Goal: Transaction & Acquisition: Download file/media

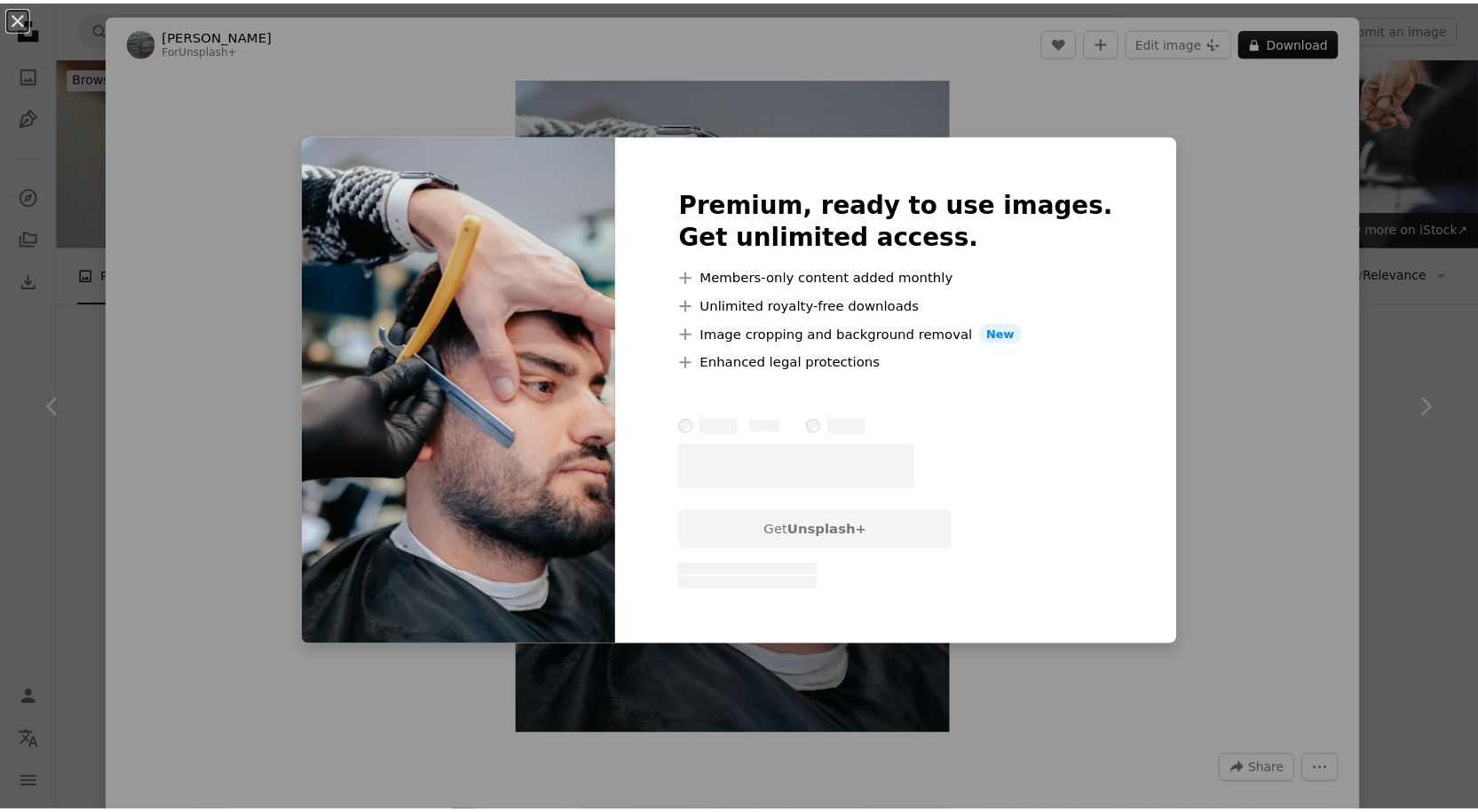
scroll to position [3461, 0]
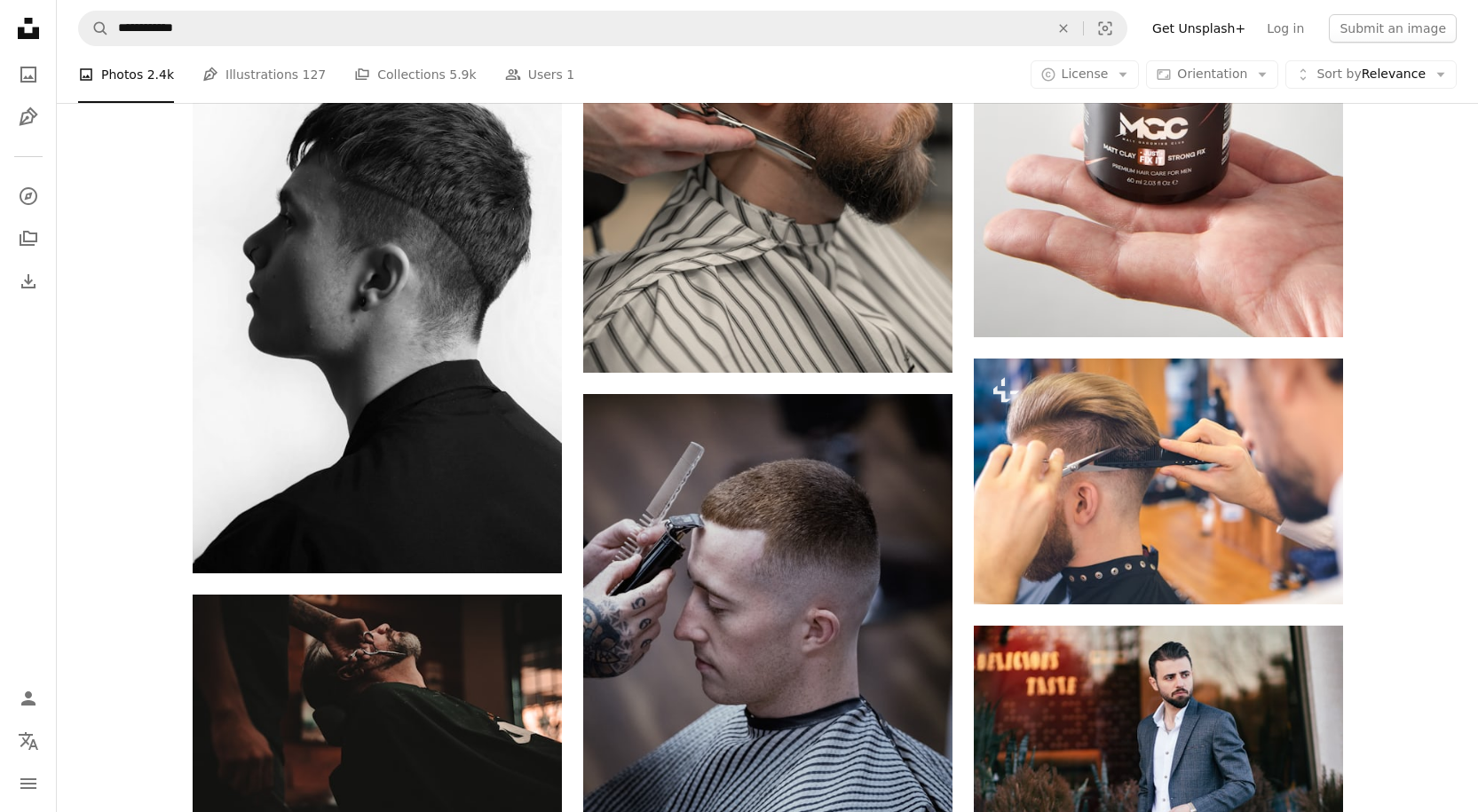
scroll to position [6301, 0]
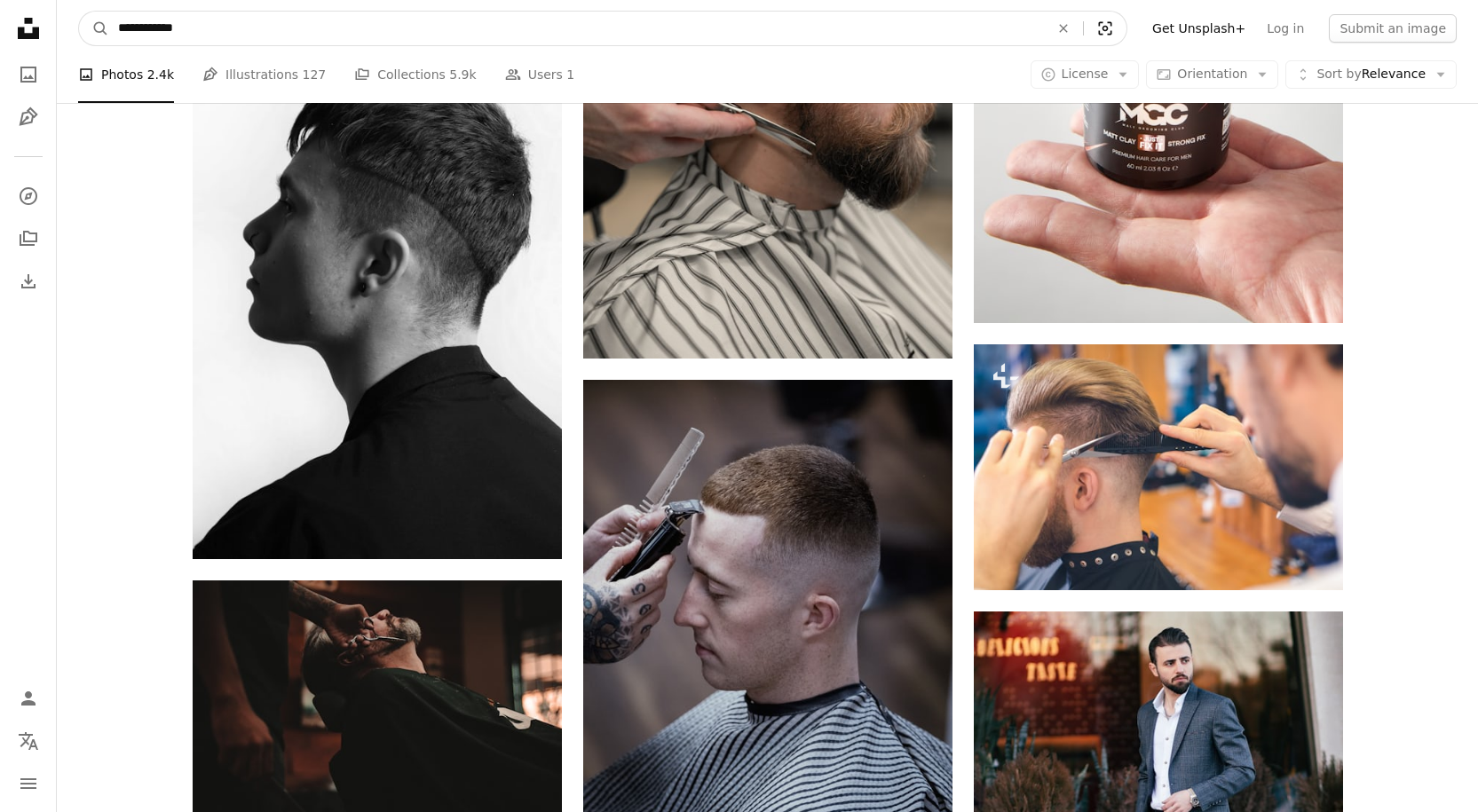
click at [1123, 26] on icon "Visual search" at bounding box center [1105, 28] width 42 height 18
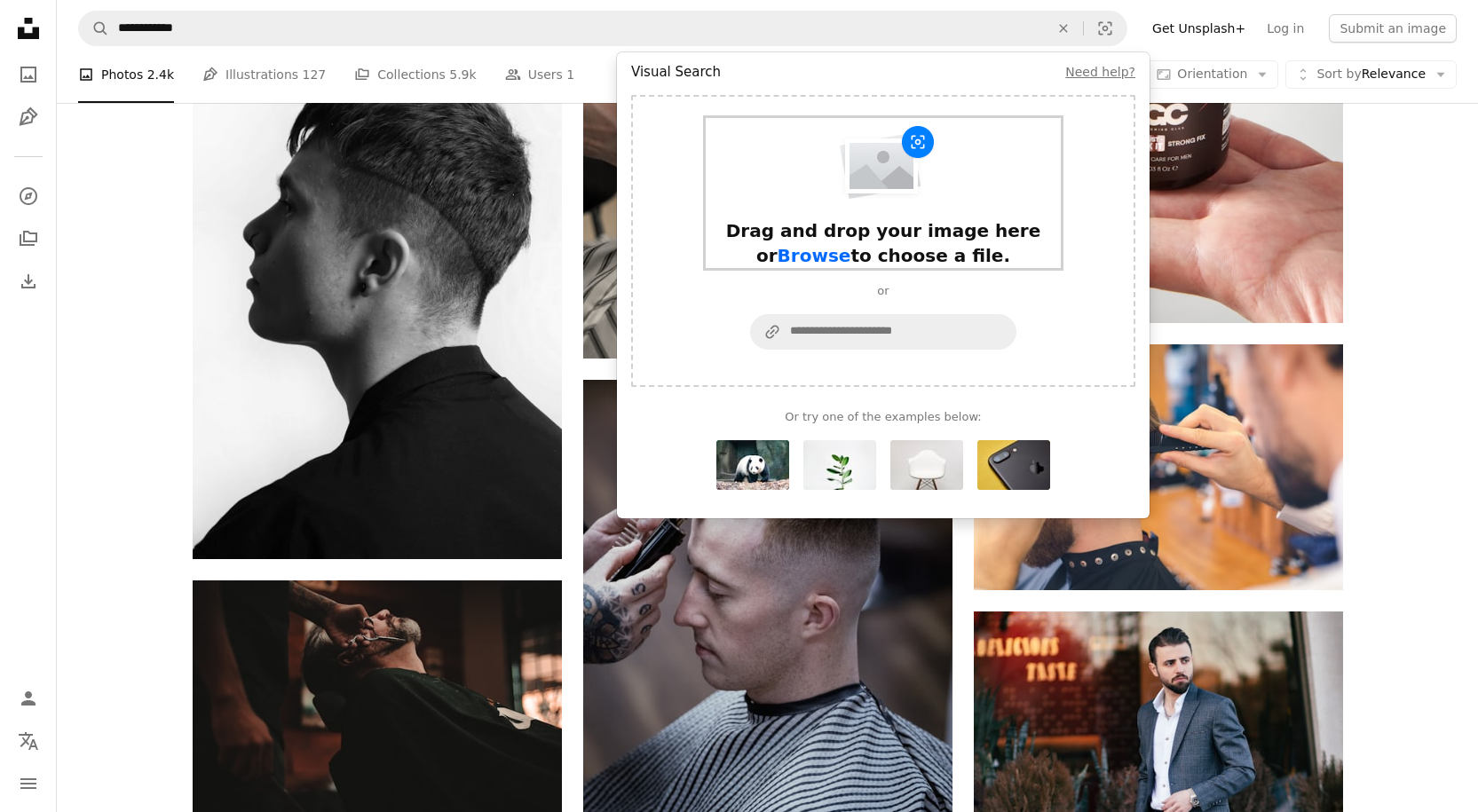
click at [851, 245] on span "Browse" at bounding box center [814, 255] width 74 height 22
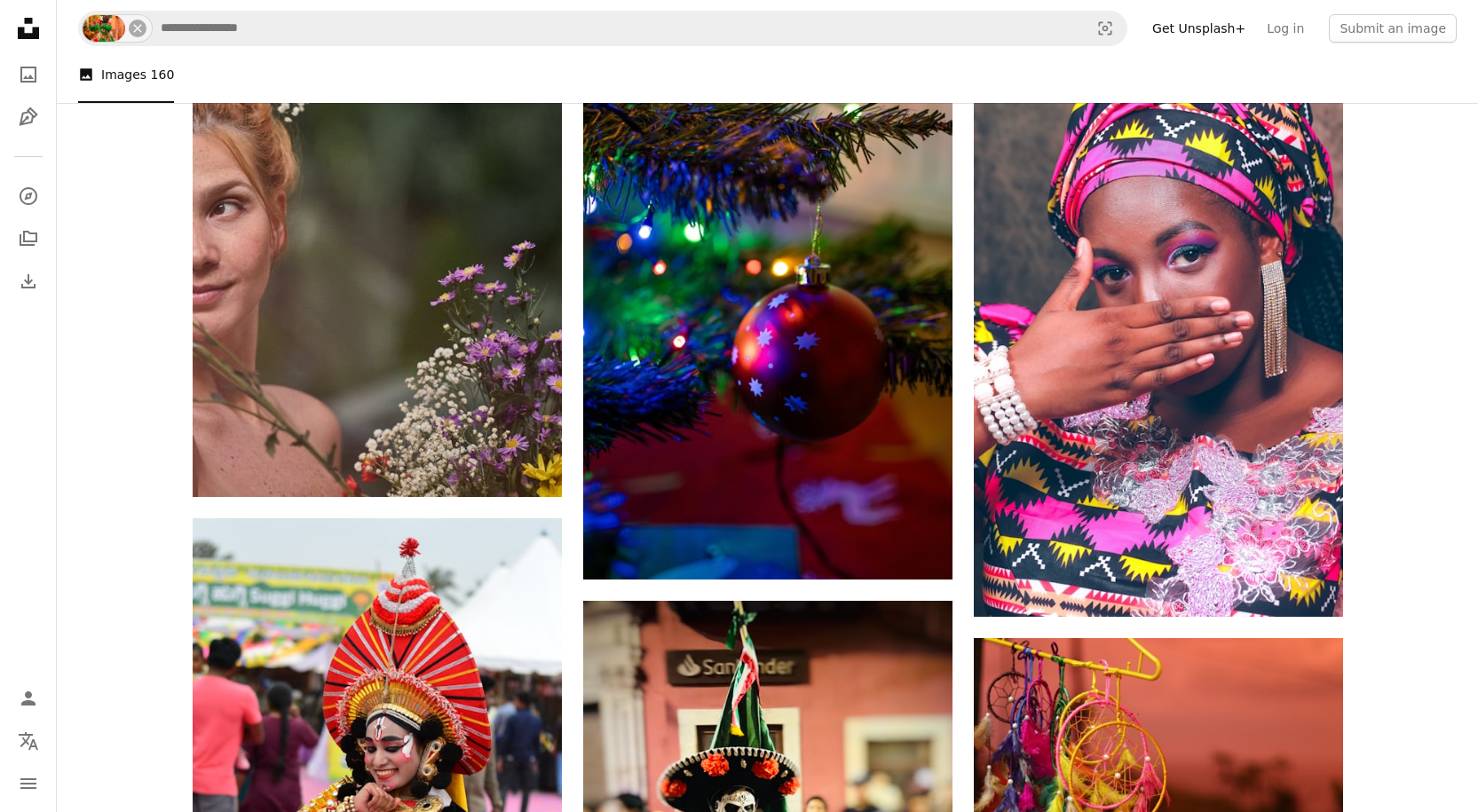
scroll to position [11004, 0]
